Goal: Check status: Check status

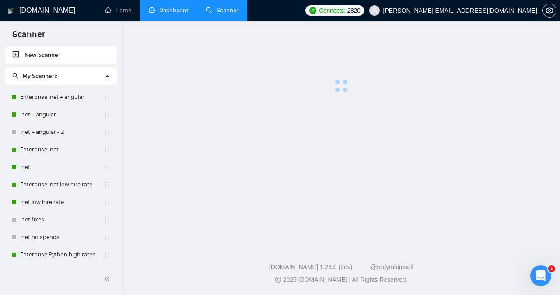
click at [176, 10] on link "Dashboard" at bounding box center [169, 10] width 40 height 7
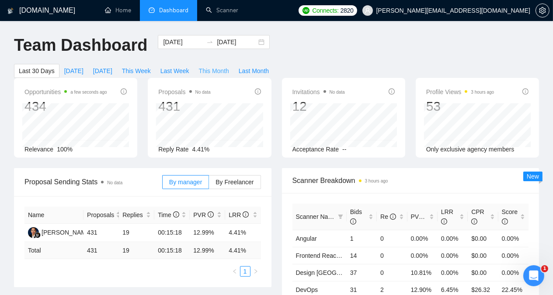
click at [229, 66] on span "This Month" at bounding box center [214, 71] width 30 height 10
type input "[DATE]"
click at [269, 66] on span "Last Month" at bounding box center [254, 71] width 30 height 10
type input "[DATE]"
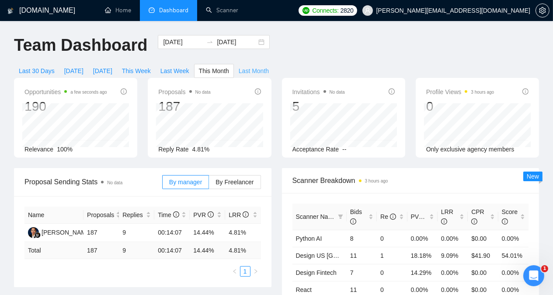
type input "[DATE]"
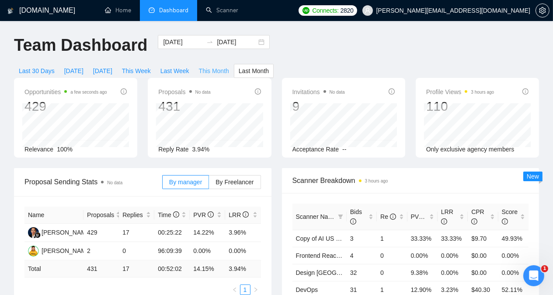
click at [229, 66] on span "This Month" at bounding box center [214, 71] width 30 height 10
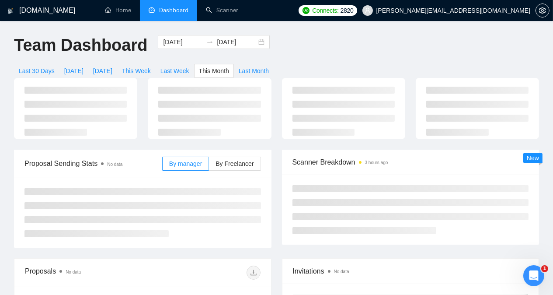
type input "[DATE]"
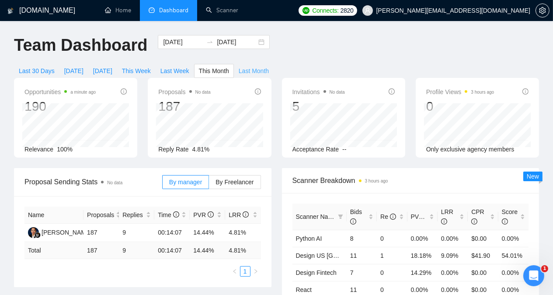
click at [269, 66] on span "Last Month" at bounding box center [254, 71] width 30 height 10
type input "[DATE]"
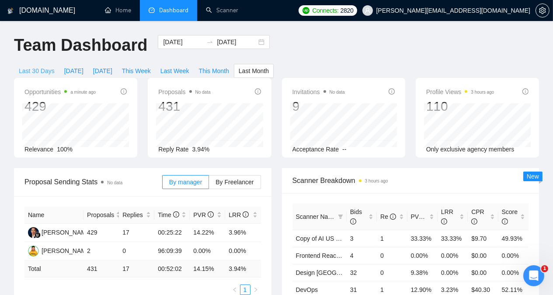
click at [55, 66] on span "Last 30 Days" at bounding box center [37, 71] width 36 height 10
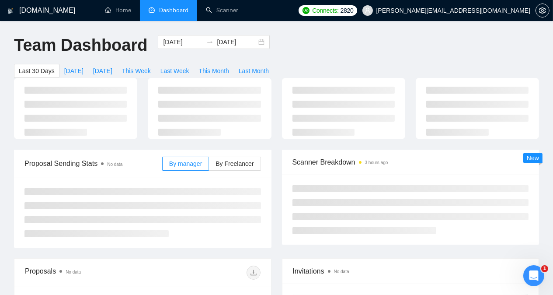
type input "[DATE]"
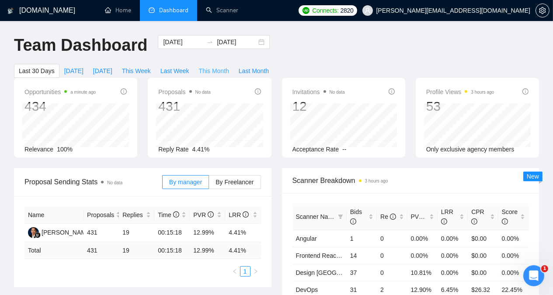
click at [229, 66] on span "This Month" at bounding box center [214, 71] width 30 height 10
type input "[DATE]"
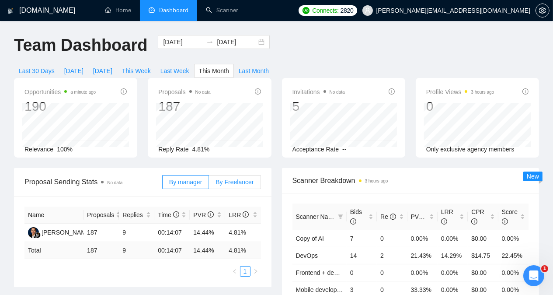
click at [233, 179] on span "By Freelancer" at bounding box center [235, 182] width 38 height 7
click at [209, 184] on input "By Freelancer" at bounding box center [209, 184] width 0 height 0
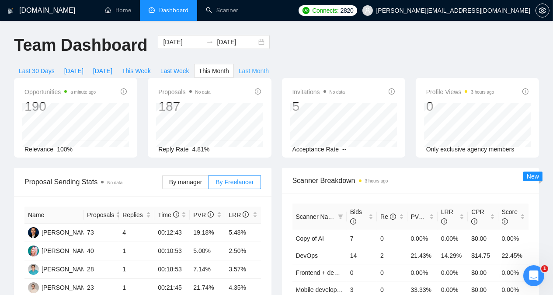
click at [269, 66] on span "Last Month" at bounding box center [254, 71] width 30 height 10
type input "[DATE]"
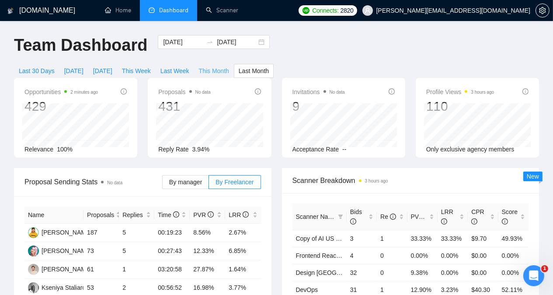
click at [229, 66] on span "This Month" at bounding box center [214, 71] width 30 height 10
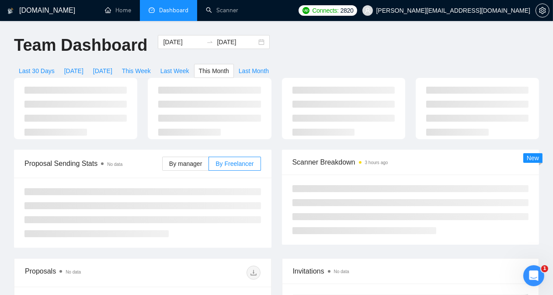
type input "[DATE]"
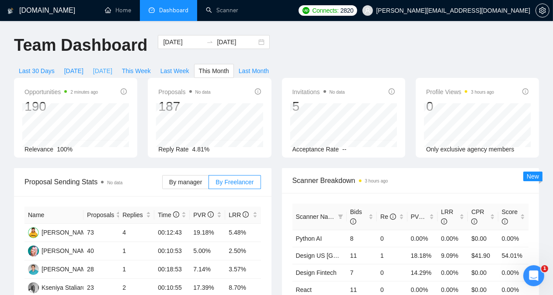
click at [112, 66] on span "[DATE]" at bounding box center [102, 71] width 19 height 10
type input "[DATE]"
click at [182, 175] on label "By manager" at bounding box center [185, 182] width 47 height 14
click at [163, 184] on input "By manager" at bounding box center [163, 184] width 0 height 0
